Goal: Task Accomplishment & Management: Use online tool/utility

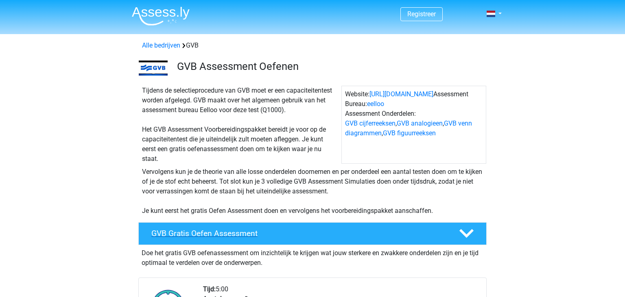
click at [286, 225] on div "GVB Gratis Oefen Assessment" at bounding box center [312, 234] width 348 height 23
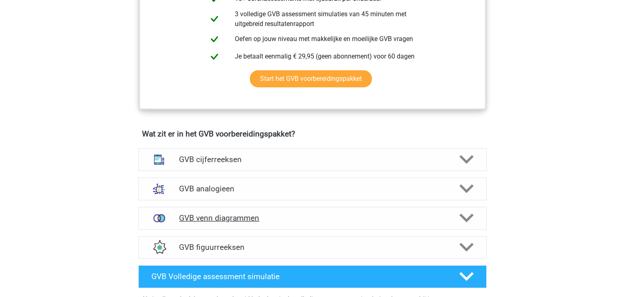
scroll to position [329, 0]
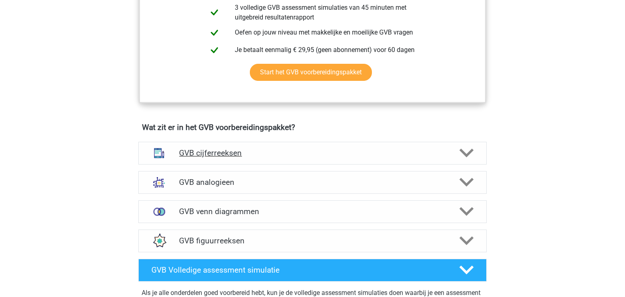
click at [227, 155] on h4 "GVB cijferreeksen" at bounding box center [312, 153] width 266 height 9
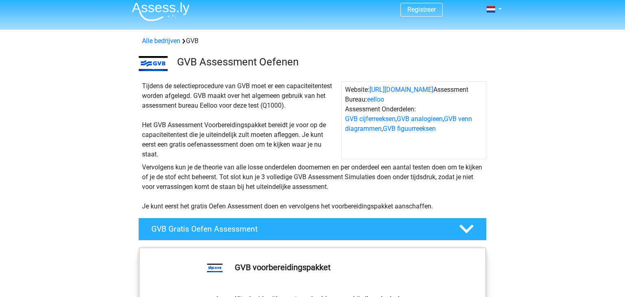
scroll to position [0, 0]
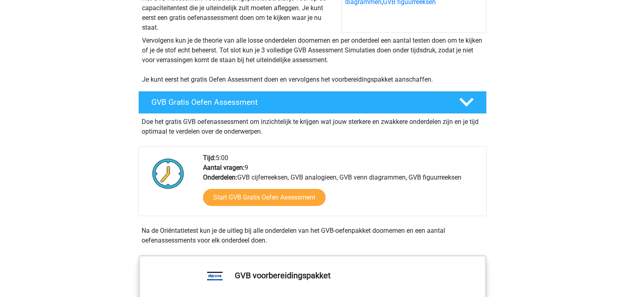
scroll to position [146, 0]
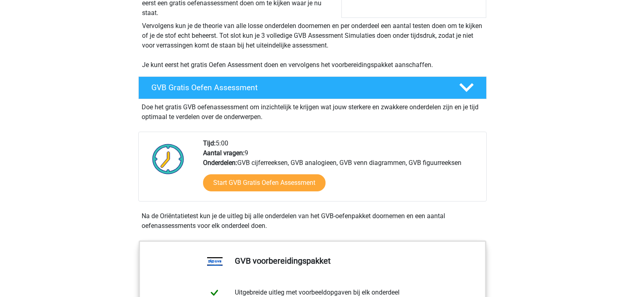
click at [241, 230] on div "Na de Oriëntatietest kun je de uitleg bij alle onderdelen van het GVB-oefenpakk…" at bounding box center [312, 222] width 348 height 20
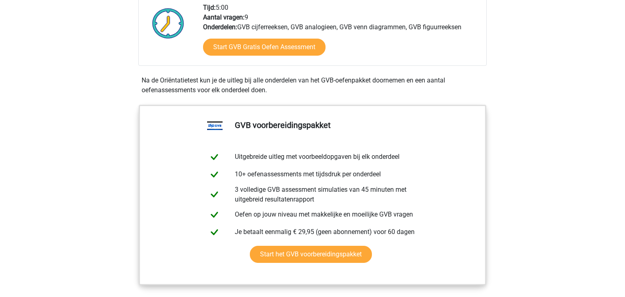
scroll to position [286, 0]
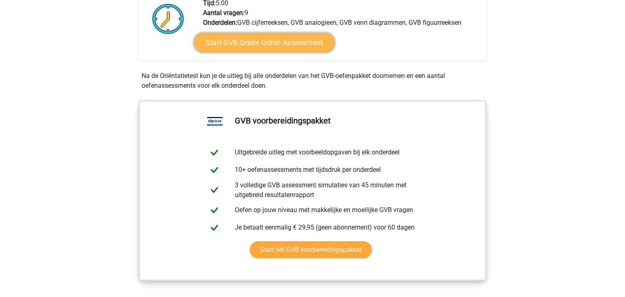
click at [258, 45] on link "Start GVB Gratis Oefen Assessment" at bounding box center [264, 43] width 141 height 20
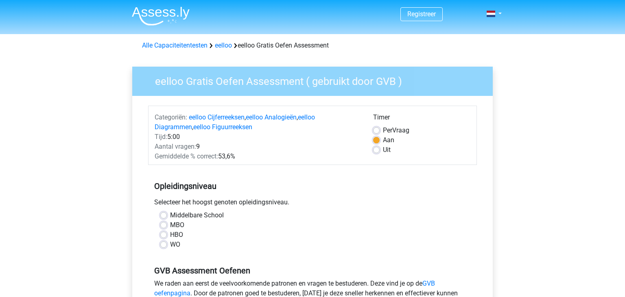
click at [160, 246] on div "Middelbare School MBO HBO WO" at bounding box center [312, 230] width 317 height 39
click at [170, 246] on label "WO" at bounding box center [175, 245] width 10 height 10
click at [167, 246] on input "WO" at bounding box center [163, 244] width 7 height 8
radio input "true"
click at [383, 150] on label "Uit" at bounding box center [387, 150] width 8 height 10
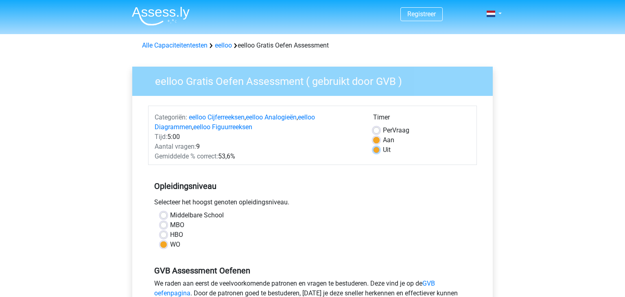
click at [380, 150] on input "Uit" at bounding box center [376, 149] width 7 height 8
radio input "true"
click at [382, 227] on div "MBO" at bounding box center [312, 226] width 304 height 10
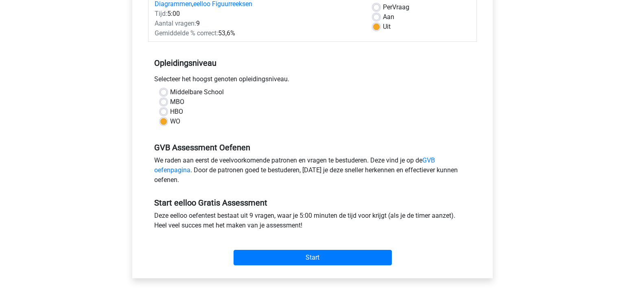
scroll to position [155, 0]
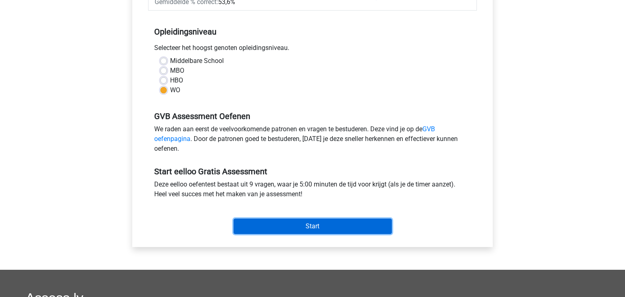
click at [301, 227] on input "Start" at bounding box center [313, 226] width 158 height 15
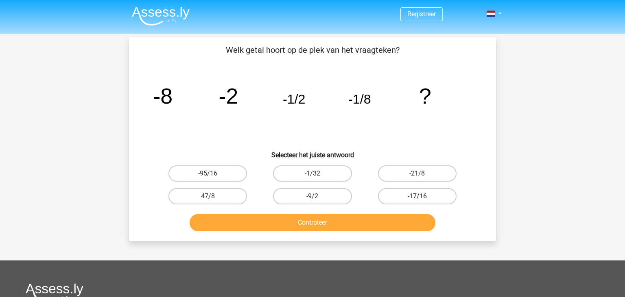
click at [427, 197] on label "-17/16" at bounding box center [417, 196] width 79 height 16
click at [422, 197] on input "-17/16" at bounding box center [419, 199] width 5 height 5
radio input "true"
click at [379, 220] on button "Controleer" at bounding box center [313, 222] width 246 height 17
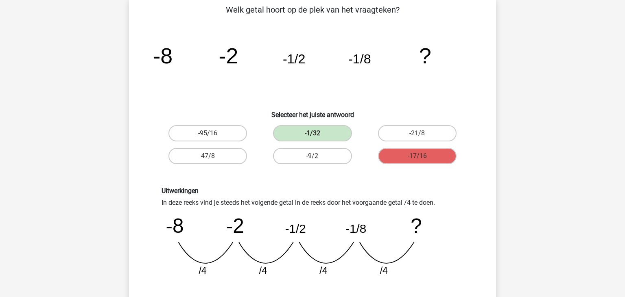
scroll to position [49, 0]
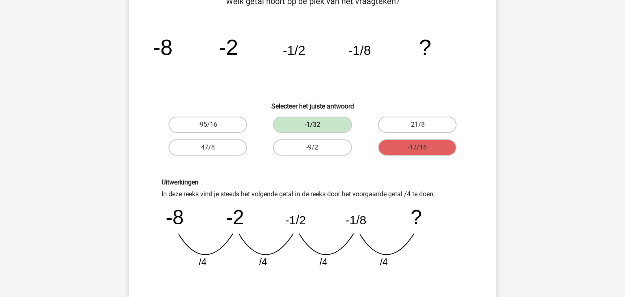
click at [61, 186] on div "Registreer" at bounding box center [312, 273] width 625 height 645
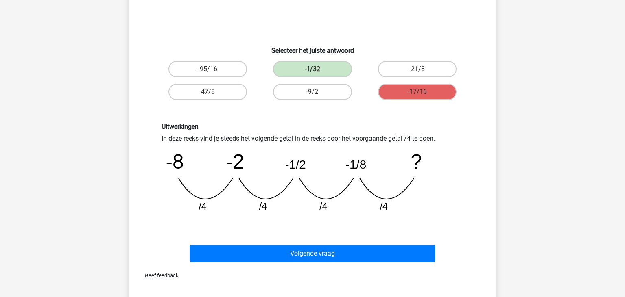
scroll to position [114, 0]
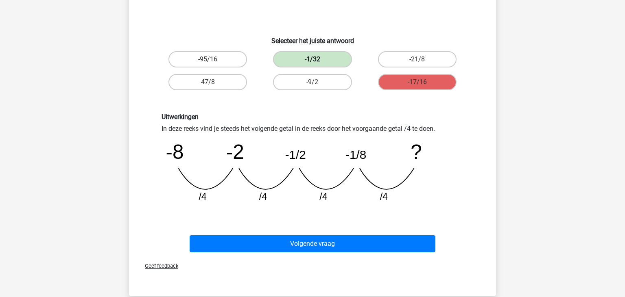
click at [313, 56] on label "-1/32" at bounding box center [312, 59] width 79 height 16
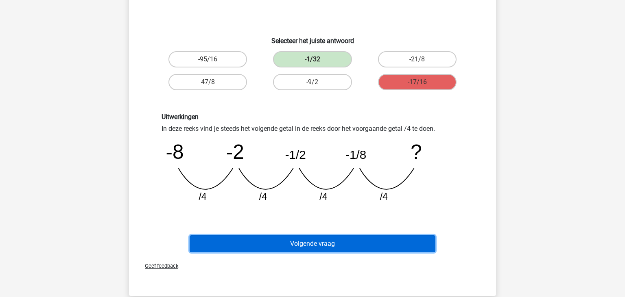
click at [326, 245] on button "Volgende vraag" at bounding box center [313, 244] width 246 height 17
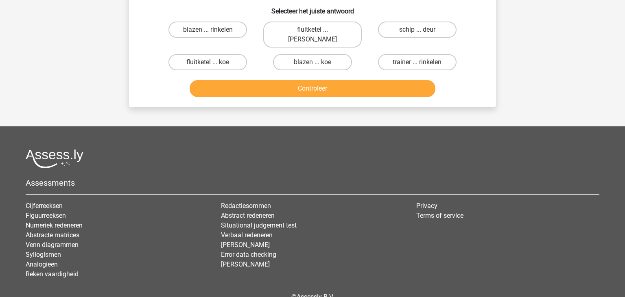
scroll to position [41, 0]
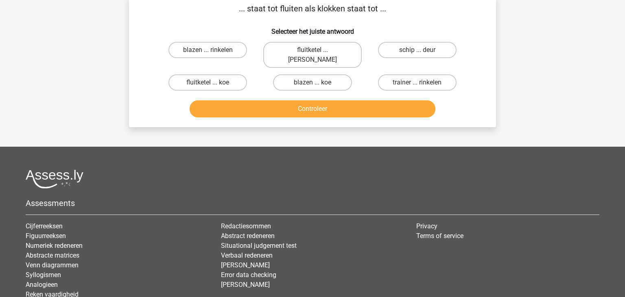
click at [326, 251] on li "Verbaal redeneren" at bounding box center [312, 256] width 183 height 10
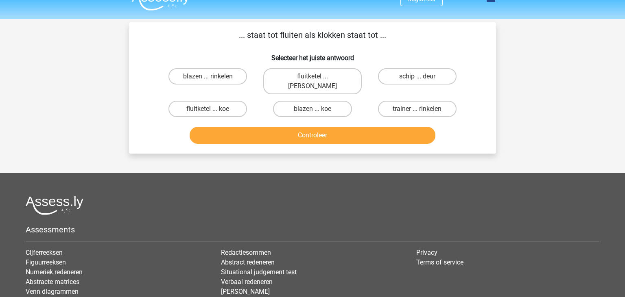
scroll to position [0, 0]
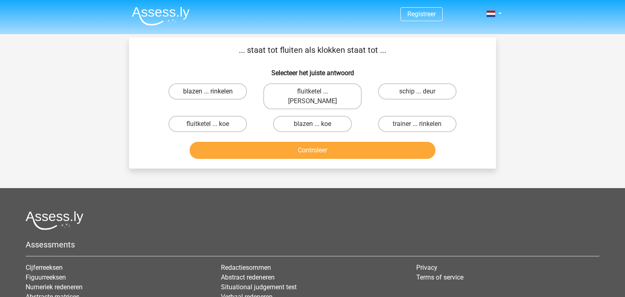
click at [221, 90] on label "blazen ... rinkelen" at bounding box center [207, 91] width 79 height 16
click at [213, 92] on input "blazen ... rinkelen" at bounding box center [210, 94] width 5 height 5
radio input "true"
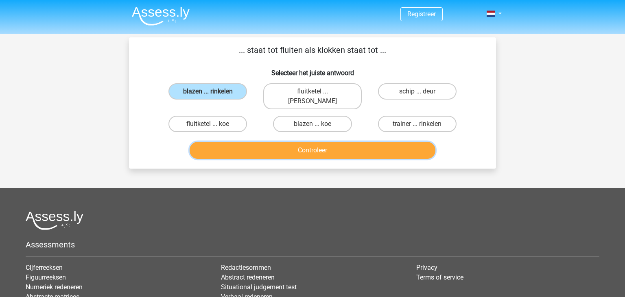
click at [296, 142] on button "Controleer" at bounding box center [313, 150] width 246 height 17
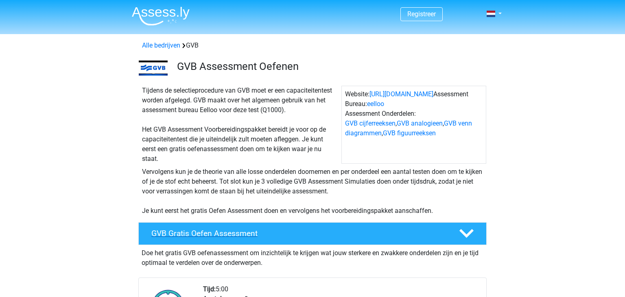
click at [244, 231] on h4 "GVB Gratis Oefen Assessment" at bounding box center [298, 233] width 295 height 9
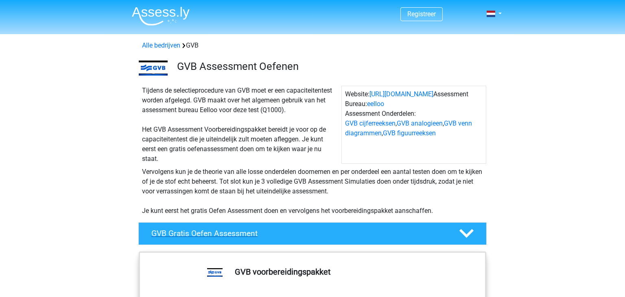
click at [244, 231] on h4 "GVB Gratis Oefen Assessment" at bounding box center [298, 233] width 295 height 9
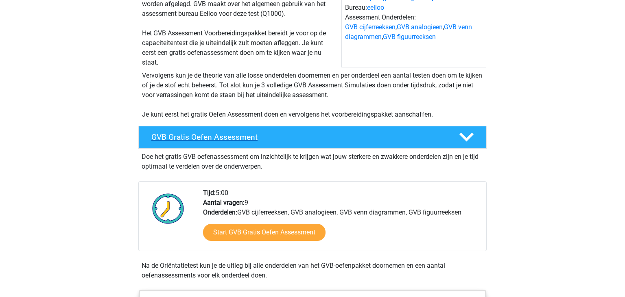
scroll to position [100, 0]
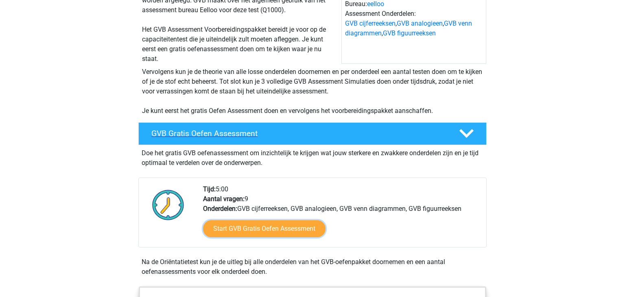
click at [244, 231] on link "Start GVB Gratis Oefen Assessment" at bounding box center [264, 229] width 122 height 17
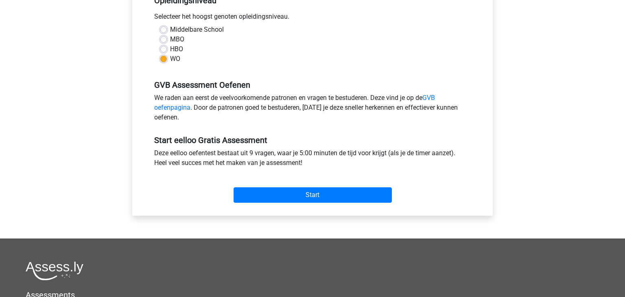
scroll to position [189, 0]
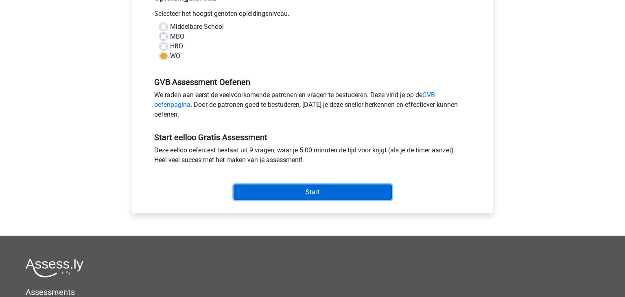
click at [313, 193] on input "Start" at bounding box center [313, 192] width 158 height 15
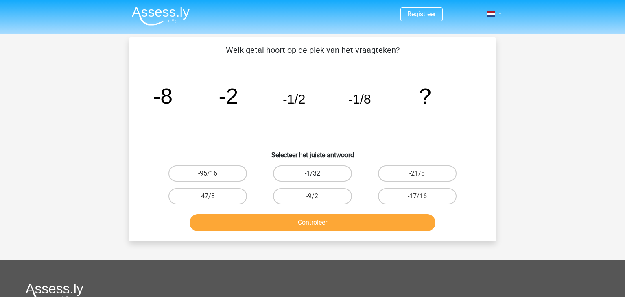
click at [308, 171] on label "-1/32" at bounding box center [312, 174] width 79 height 16
click at [312, 174] on input "-1/32" at bounding box center [314, 176] width 5 height 5
radio input "true"
click at [311, 223] on button "Controleer" at bounding box center [313, 222] width 246 height 17
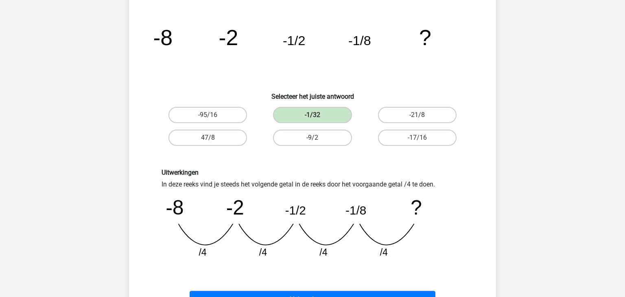
scroll to position [97, 0]
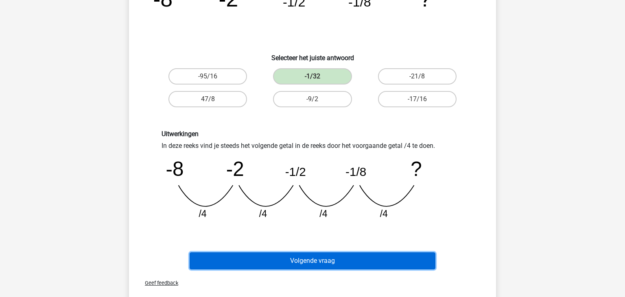
click at [323, 258] on button "Volgende vraag" at bounding box center [313, 261] width 246 height 17
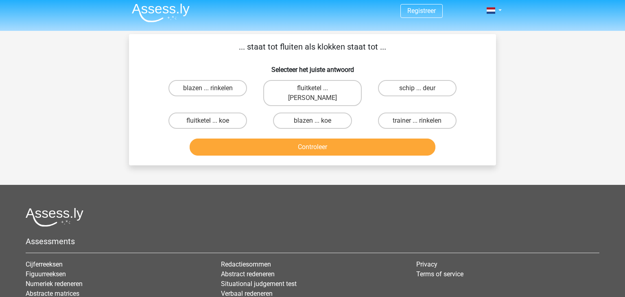
scroll to position [0, 0]
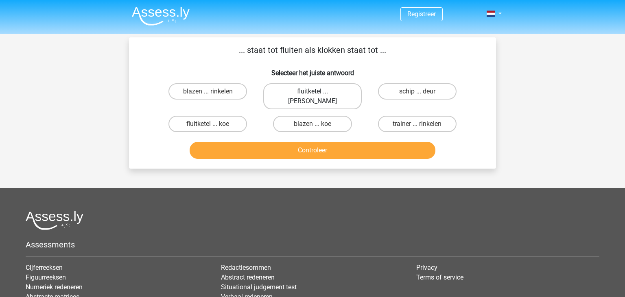
click at [315, 88] on label "fluitketel ... luiden" at bounding box center [312, 96] width 98 height 26
click at [315, 92] on input "fluitketel ... luiden" at bounding box center [314, 94] width 5 height 5
radio input "true"
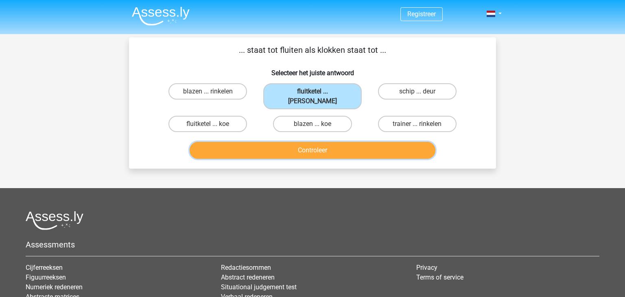
click at [315, 142] on button "Controleer" at bounding box center [313, 150] width 246 height 17
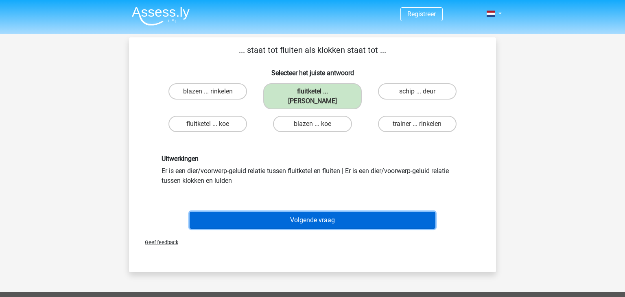
click at [310, 212] on button "Volgende vraag" at bounding box center [313, 220] width 246 height 17
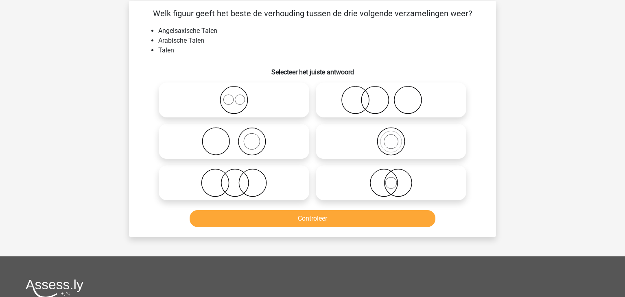
scroll to position [37, 0]
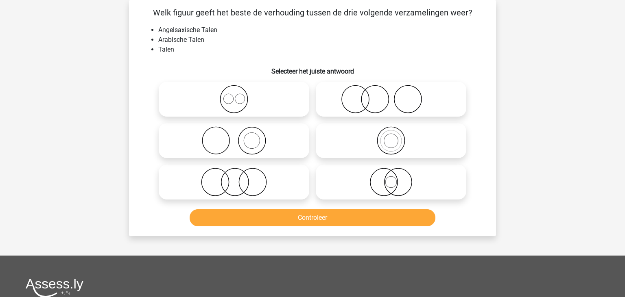
click at [252, 183] on icon at bounding box center [234, 182] width 144 height 28
click at [239, 178] on input "radio" at bounding box center [236, 175] width 5 height 5
radio input "true"
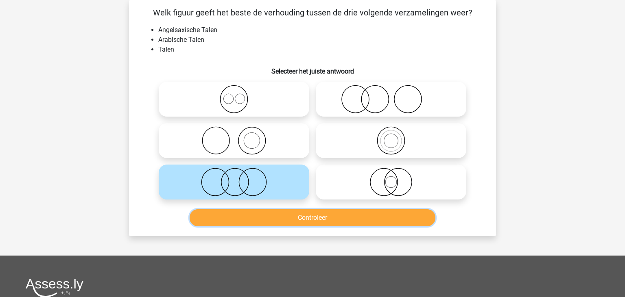
click at [285, 220] on button "Controleer" at bounding box center [313, 218] width 246 height 17
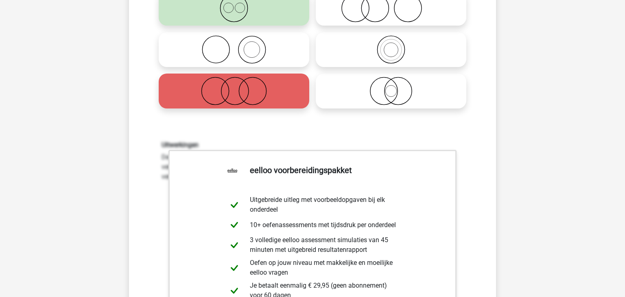
scroll to position [198, 0]
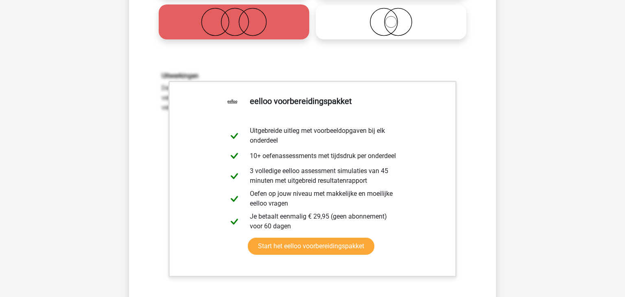
click at [482, 181] on div "Uitwerkingen De verzameling Angelsaxische Talen staat volledig los van de verza…" at bounding box center [312, 178] width 341 height 252
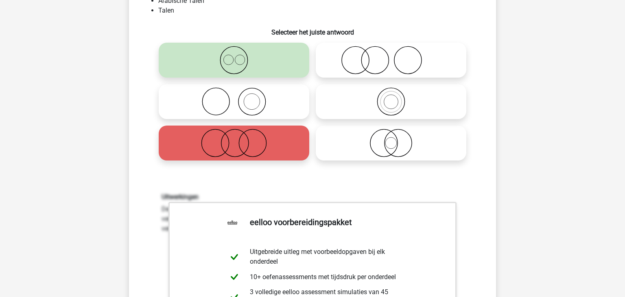
scroll to position [75, 0]
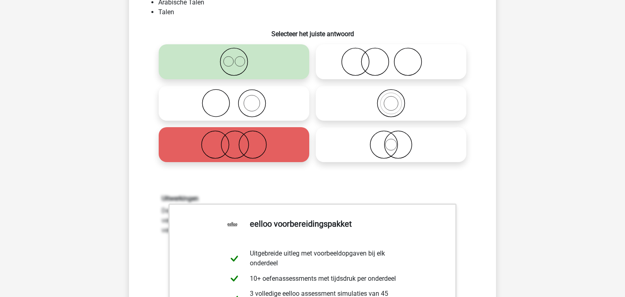
click at [251, 55] on icon at bounding box center [234, 62] width 144 height 28
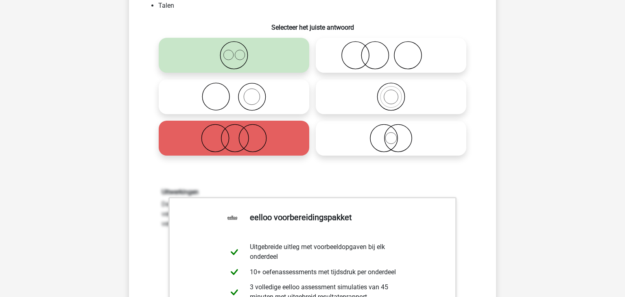
scroll to position [83, 0]
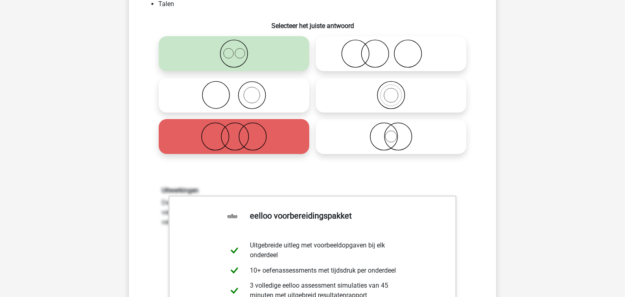
click at [242, 36] on div at bounding box center [233, 53] width 157 height 41
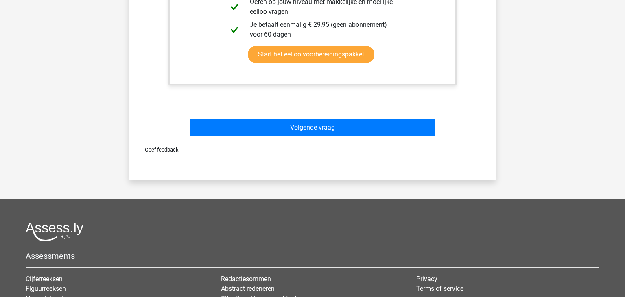
scroll to position [430, 0]
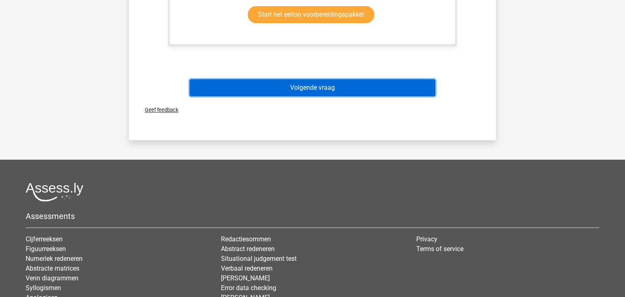
click at [325, 86] on button "Volgende vraag" at bounding box center [313, 87] width 246 height 17
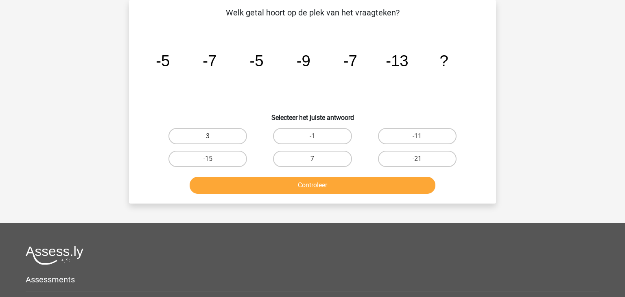
scroll to position [37, 0]
click at [428, 133] on label "-11" at bounding box center [417, 136] width 79 height 16
click at [422, 136] on input "-11" at bounding box center [419, 138] width 5 height 5
radio input "true"
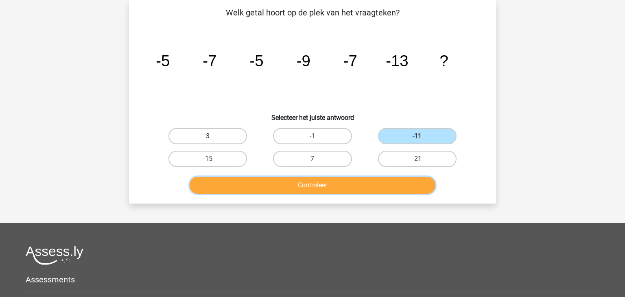
click at [363, 181] on button "Controleer" at bounding box center [313, 185] width 246 height 17
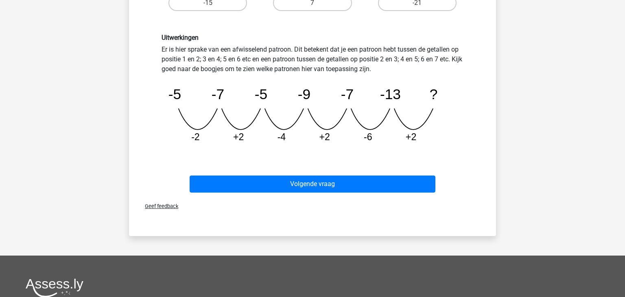
scroll to position [203, 0]
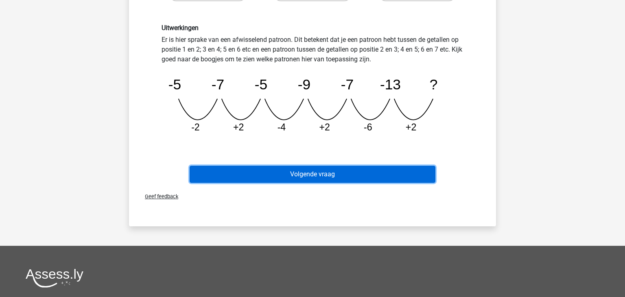
click at [353, 175] on button "Volgende vraag" at bounding box center [313, 174] width 246 height 17
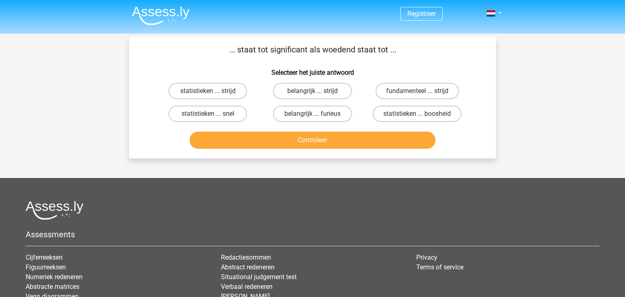
scroll to position [0, 0]
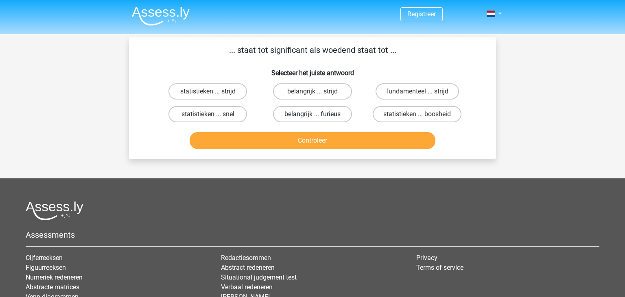
click at [326, 116] on label "belangrijk ... furieus" at bounding box center [312, 114] width 79 height 16
click at [318, 116] on input "belangrijk ... furieus" at bounding box center [314, 116] width 5 height 5
radio input "true"
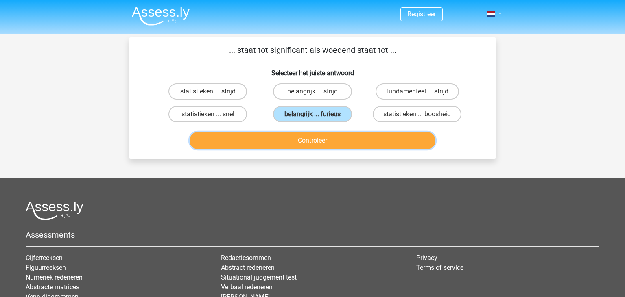
click at [323, 142] on button "Controleer" at bounding box center [313, 140] width 246 height 17
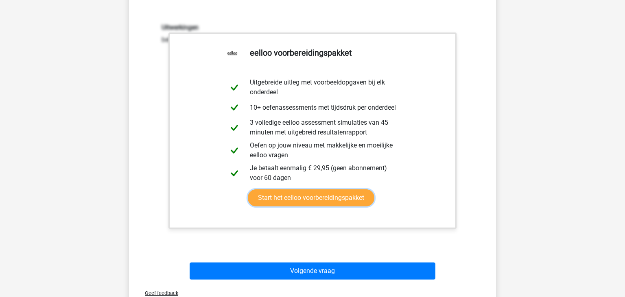
scroll to position [135, 0]
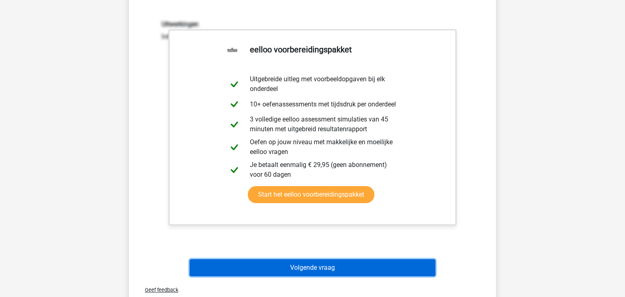
click at [303, 264] on button "Volgende vraag" at bounding box center [313, 268] width 246 height 17
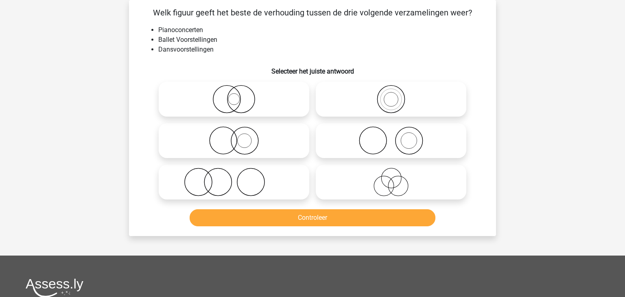
scroll to position [37, 0]
click at [417, 183] on icon at bounding box center [391, 182] width 144 height 28
click at [396, 178] on input "radio" at bounding box center [393, 175] width 5 height 5
radio input "true"
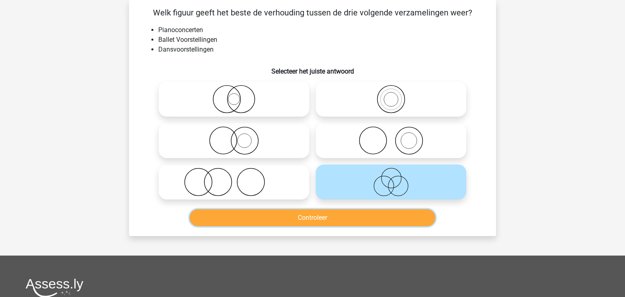
click at [389, 218] on button "Controleer" at bounding box center [313, 218] width 246 height 17
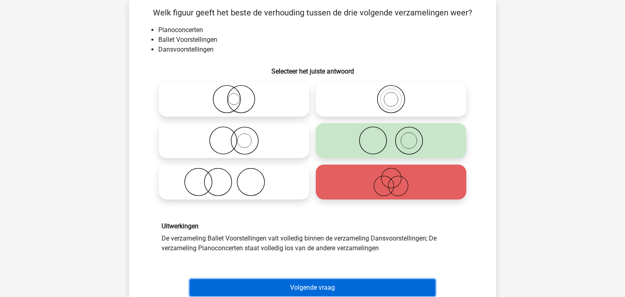
click at [298, 290] on button "Volgende vraag" at bounding box center [313, 288] width 246 height 17
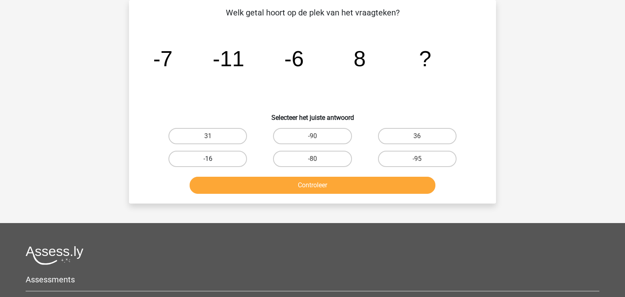
click at [224, 157] on label "-16" at bounding box center [207, 159] width 79 height 16
click at [213, 159] on input "-16" at bounding box center [210, 161] width 5 height 5
radio input "true"
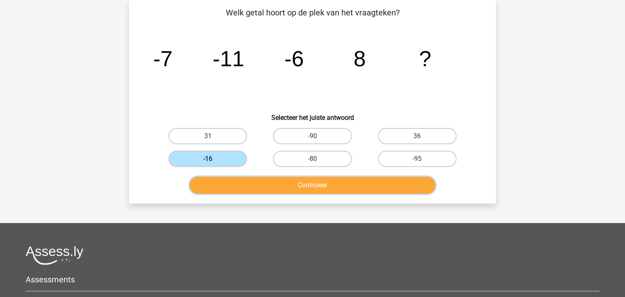
click at [307, 187] on button "Controleer" at bounding box center [313, 185] width 246 height 17
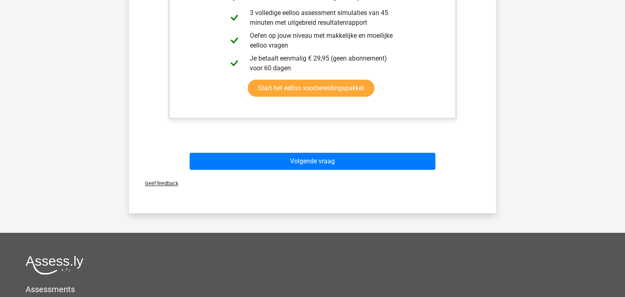
scroll to position [324, 0]
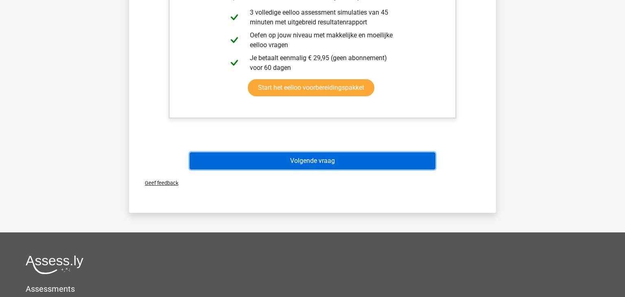
click at [331, 162] on button "Volgende vraag" at bounding box center [313, 161] width 246 height 17
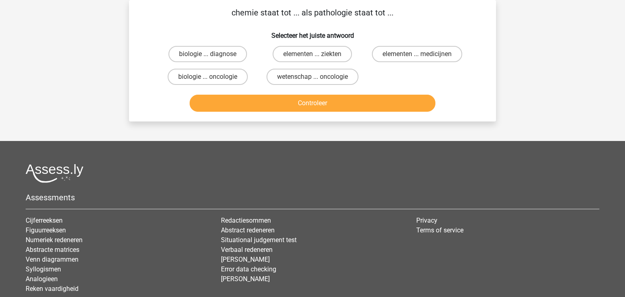
scroll to position [37, 0]
click at [204, 53] on label "biologie ... diagnose" at bounding box center [207, 54] width 79 height 16
click at [208, 54] on input "biologie ... diagnose" at bounding box center [210, 56] width 5 height 5
radio input "true"
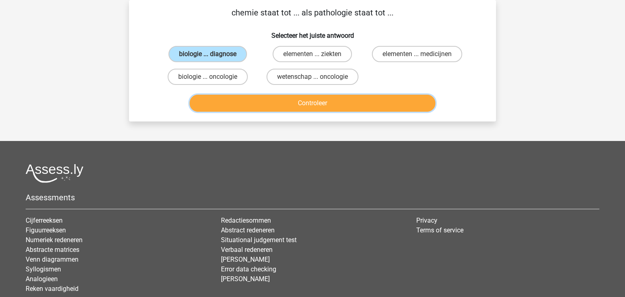
click at [326, 107] on button "Controleer" at bounding box center [313, 103] width 246 height 17
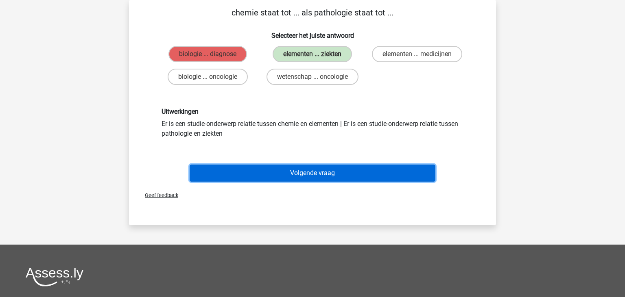
click at [362, 177] on button "Volgende vraag" at bounding box center [313, 173] width 246 height 17
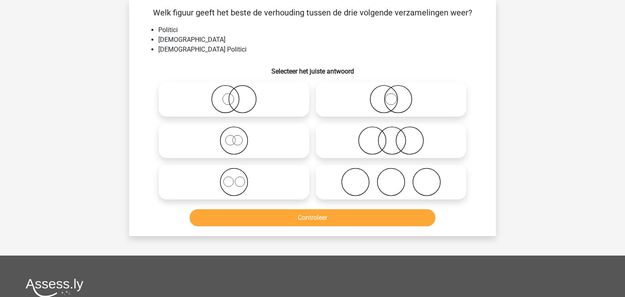
click at [399, 142] on icon at bounding box center [391, 141] width 144 height 28
click at [396, 137] on input "radio" at bounding box center [393, 133] width 5 height 5
radio input "true"
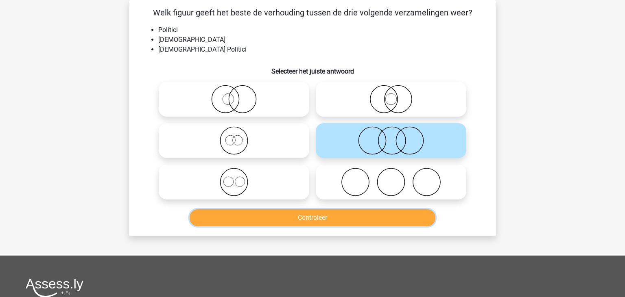
click at [334, 222] on button "Controleer" at bounding box center [313, 218] width 246 height 17
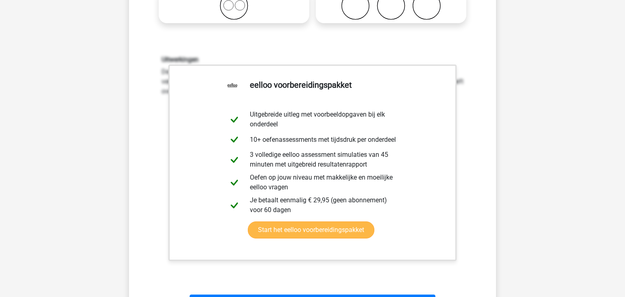
scroll to position [221, 0]
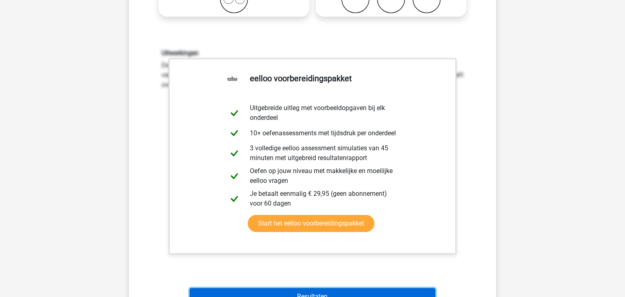
click at [318, 291] on button "Resultaten" at bounding box center [313, 296] width 246 height 17
